Goal: Use online tool/utility: Utilize a website feature to perform a specific function

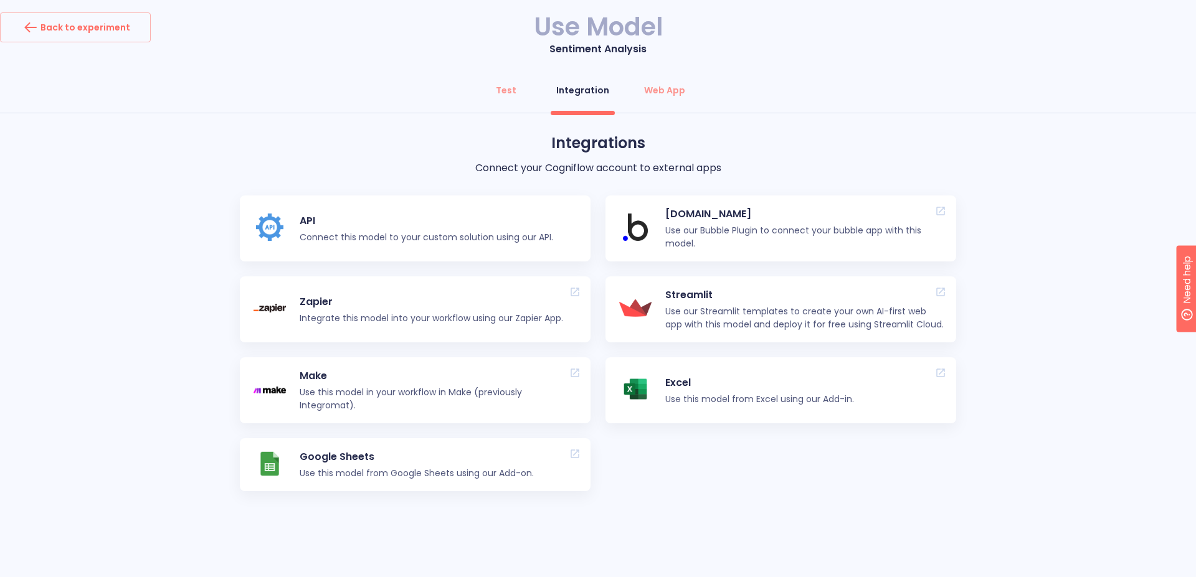
click at [161, 359] on div "Integrations Connect your Cogniflow account to external apps API Connect this m…" at bounding box center [598, 336] width 1196 height 409
click at [1047, 407] on div "Integrations Connect your Cogniflow account to external apps API Connect this m…" at bounding box center [598, 336] width 1196 height 409
click at [663, 85] on div "Web App" at bounding box center [664, 90] width 41 height 12
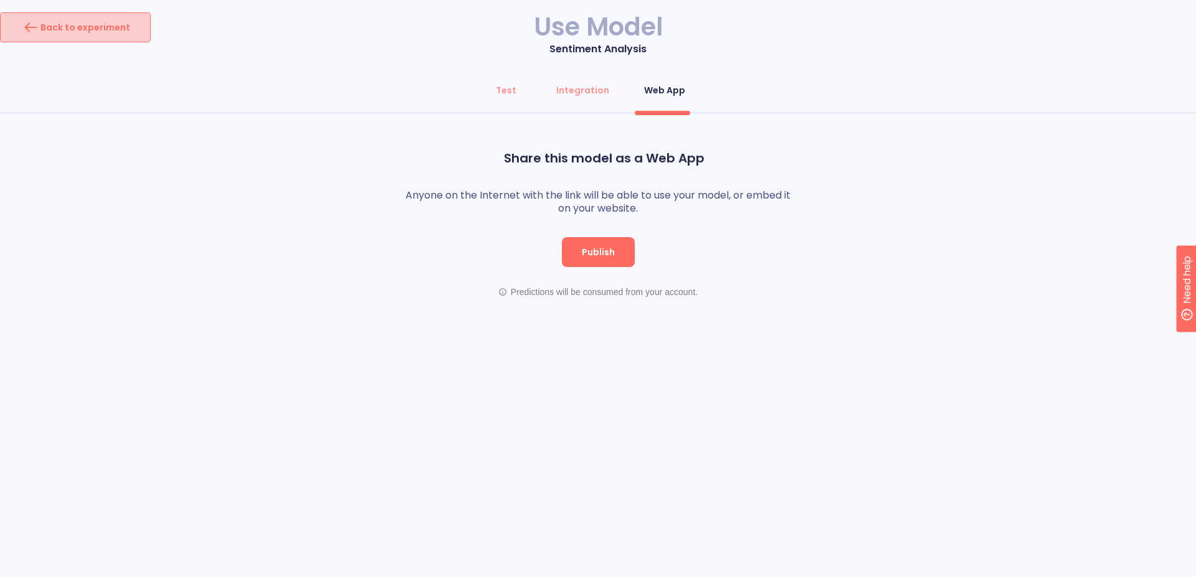
click at [95, 31] on div "Back to experiment" at bounding box center [76, 27] width 110 height 20
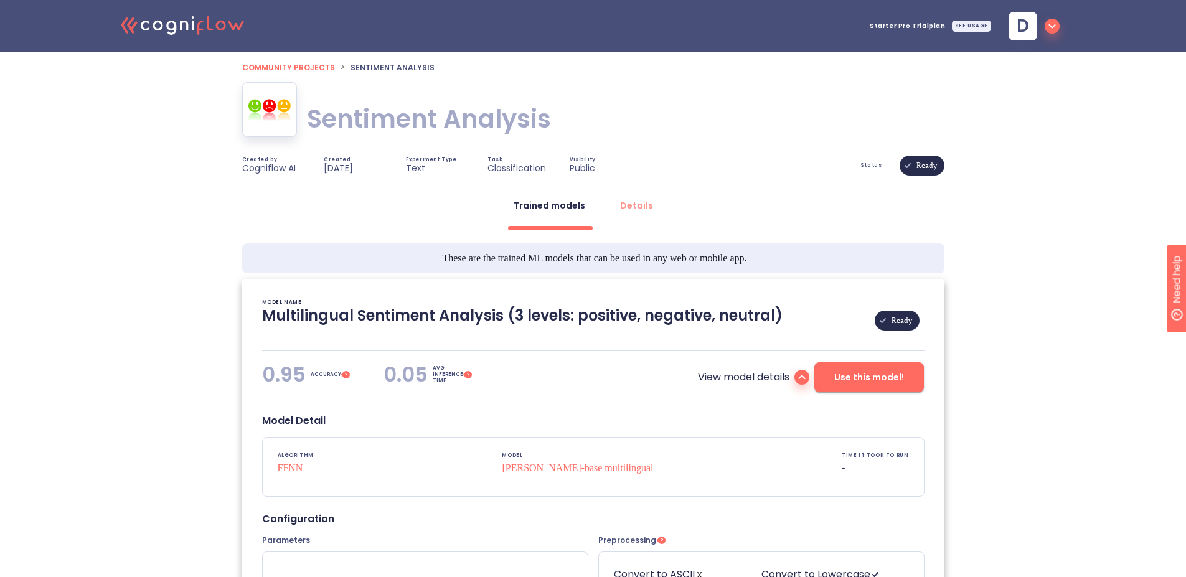
click at [292, 68] on span "Community projects" at bounding box center [288, 67] width 93 height 11
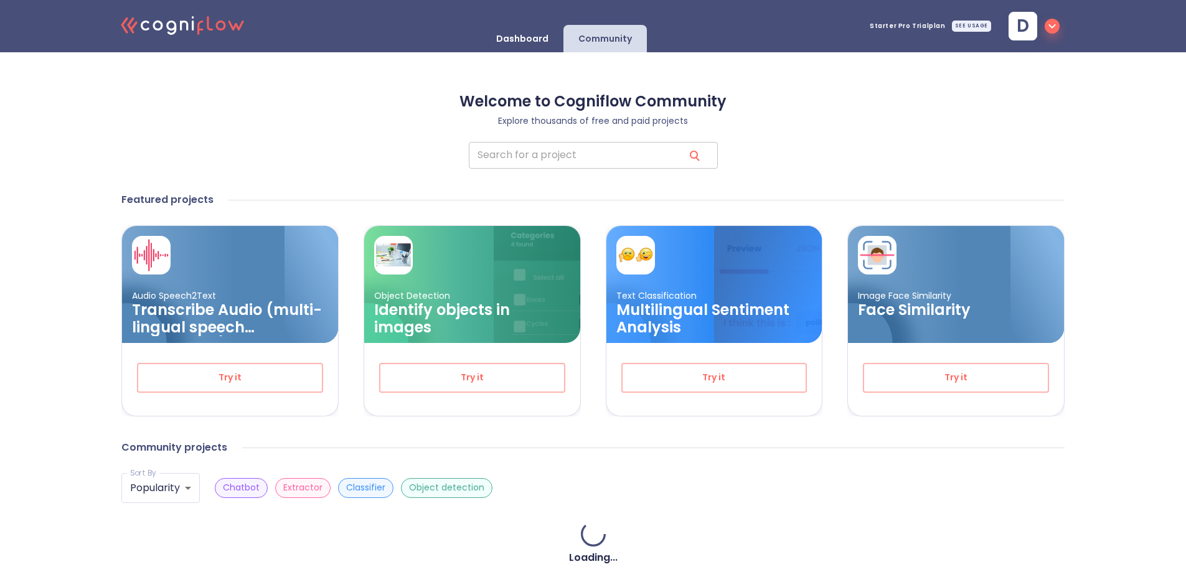
click at [592, 158] on input "search" at bounding box center [571, 155] width 205 height 27
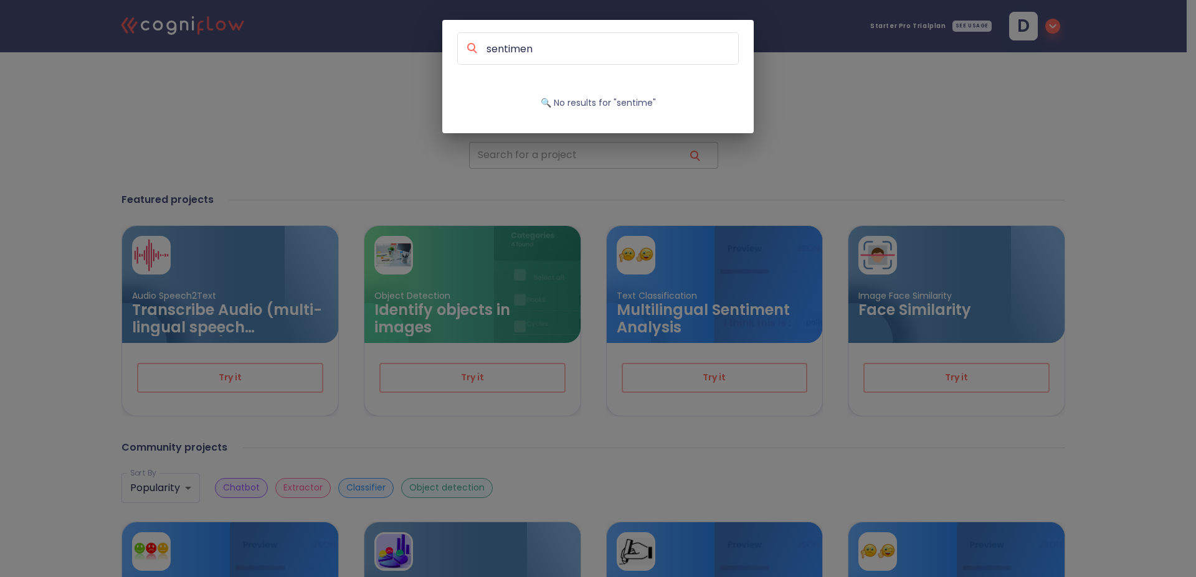
type input "sentiment"
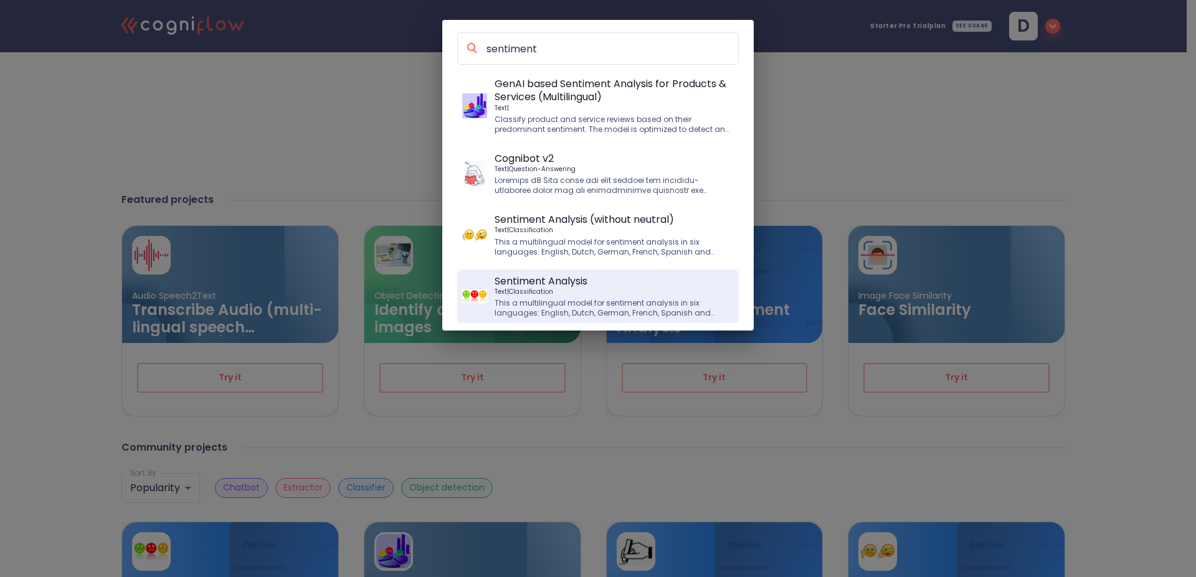
click at [624, 301] on p "This a multilingual model for sentiment analysis in six languages: English, Dut…" at bounding box center [613, 308] width 239 height 20
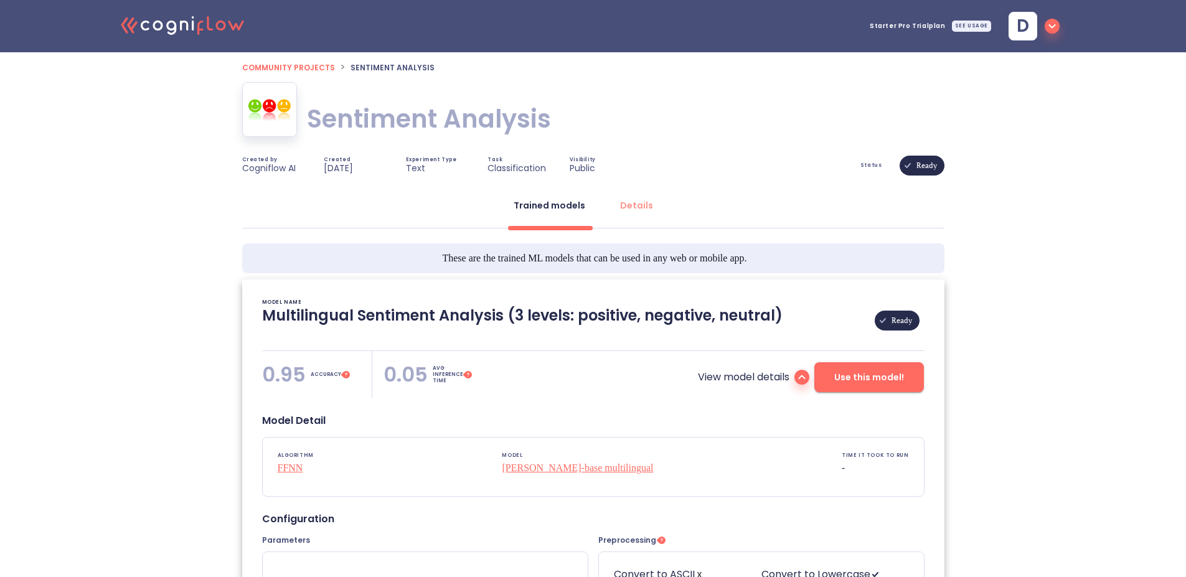
type textarea "[[DATE] 03:41:04]- Pretrained Multilingual (en, nl, de, fr, it, es) Sentiment A…"
click at [880, 381] on span "Use this model!" at bounding box center [869, 378] width 70 height 16
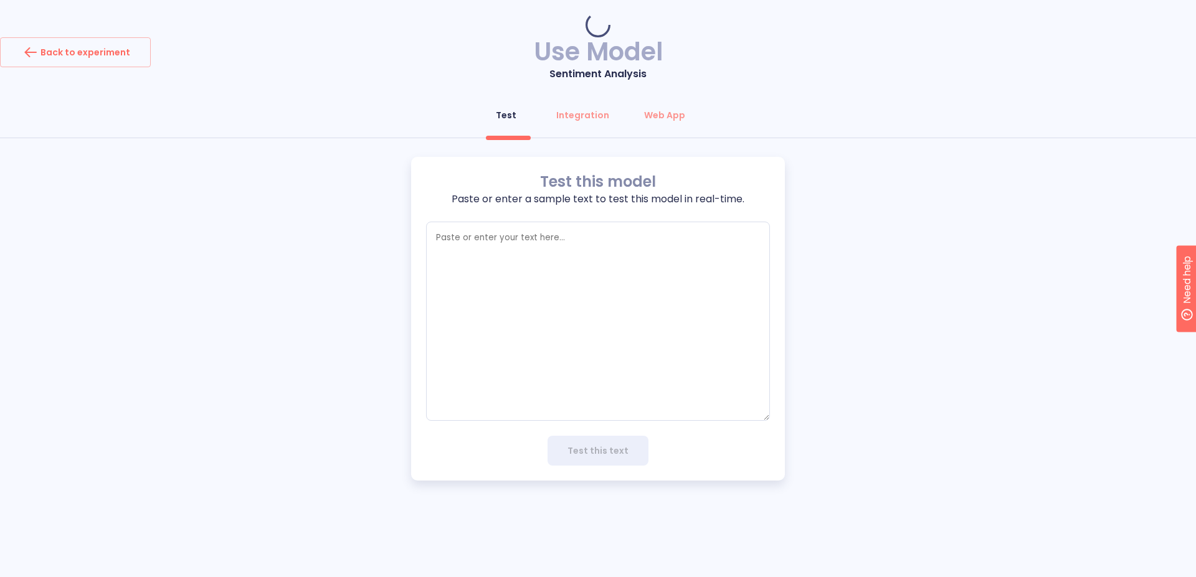
type textarea "x"
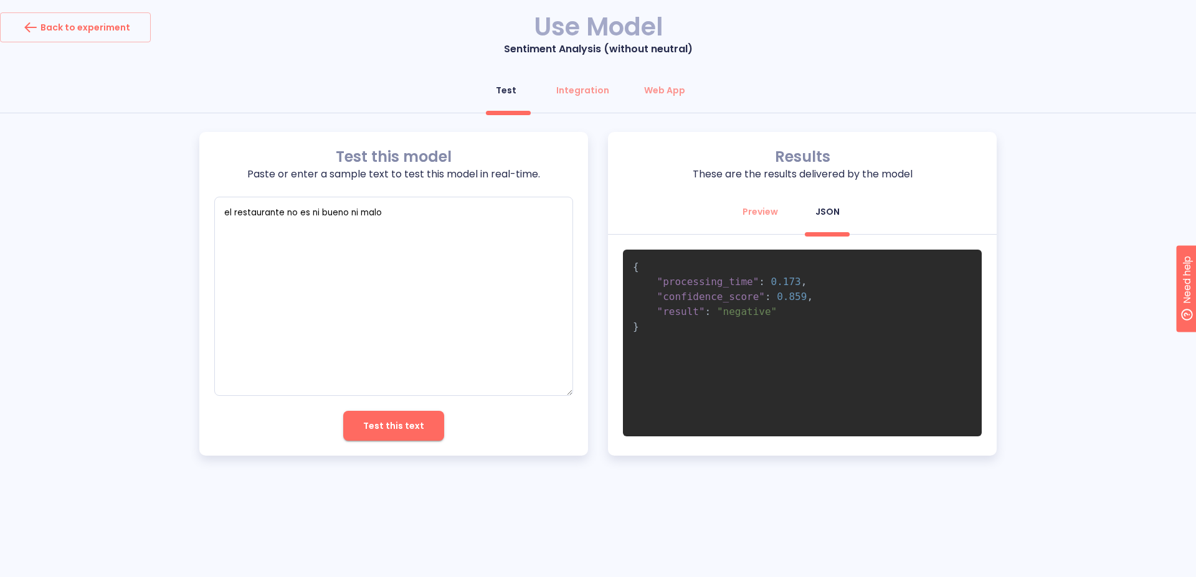
click at [920, 57] on div "Back to experiment Use Model Sentiment Analysis (without neutral) Test Integrat…" at bounding box center [598, 243] width 1196 height 462
click at [1022, 207] on div "Test this model Paste or enter a sample text to test this model in real-time. e…" at bounding box center [598, 294] width 1196 height 324
